Goal: Task Accomplishment & Management: Use online tool/utility

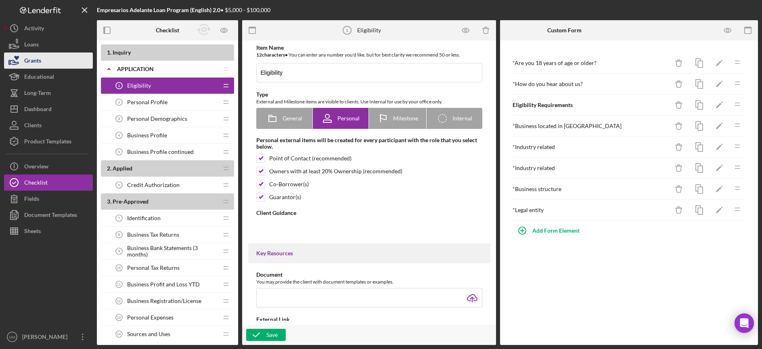
type textarea "<div>The mission of Fondo Adelante is to provide affordable financial products …"
type textarea "<div>Thank you for completing the eligibility form. Please make sure to move on…"
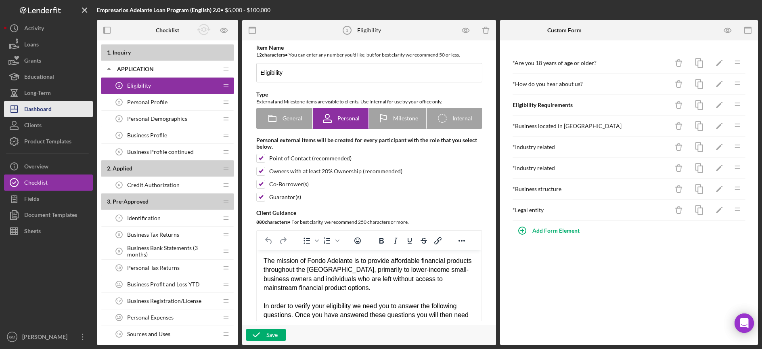
drag, startPoint x: 42, startPoint y: 113, endPoint x: 58, endPoint y: 112, distance: 15.7
click at [42, 113] on div "Dashboard" at bounding box center [37, 110] width 27 height 18
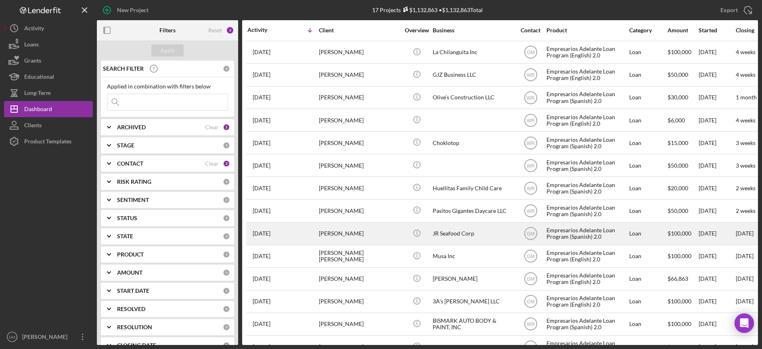
scroll to position [85, 0]
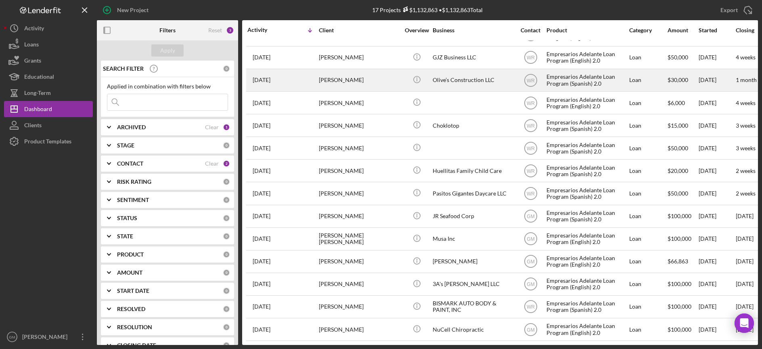
click at [452, 80] on div "Olive’s Construction LLC" at bounding box center [472, 79] width 81 height 21
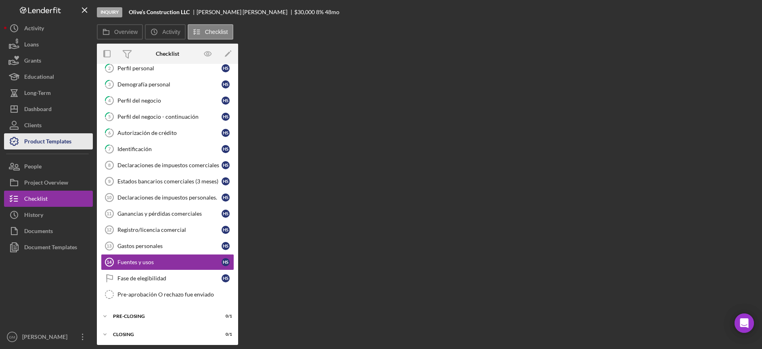
scroll to position [42, 0]
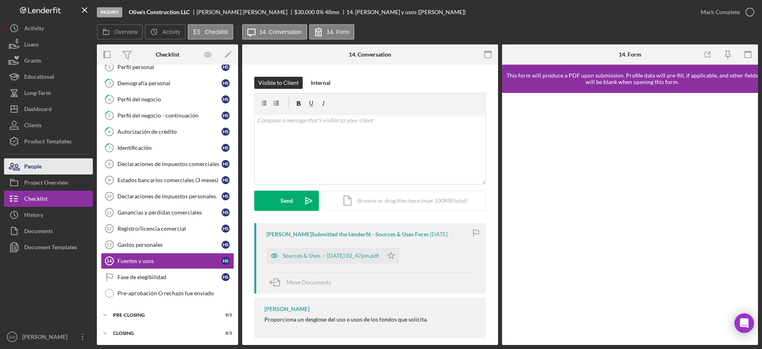
click at [60, 171] on button "People" at bounding box center [48, 166] width 89 height 16
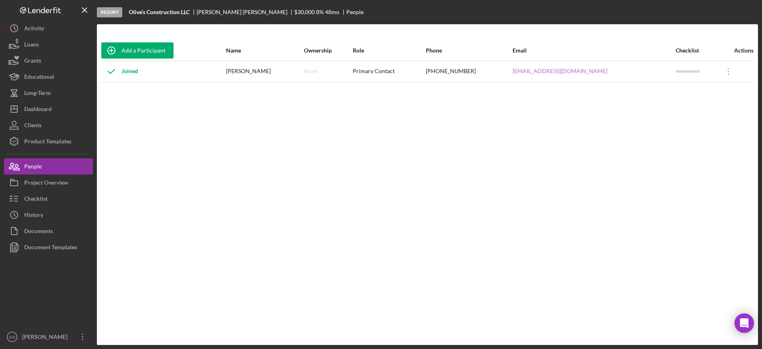
drag, startPoint x: 599, startPoint y: 69, endPoint x: 541, endPoint y: 70, distance: 57.7
click at [541, 70] on div "[EMAIL_ADDRESS][DOMAIN_NAME]" at bounding box center [593, 71] width 163 height 20
click at [557, 128] on div "Add a Participant Name Ownership Role Phone Email Checklist Actions Joined [PER…" at bounding box center [427, 184] width 661 height 288
